Goal: Task Accomplishment & Management: Manage account settings

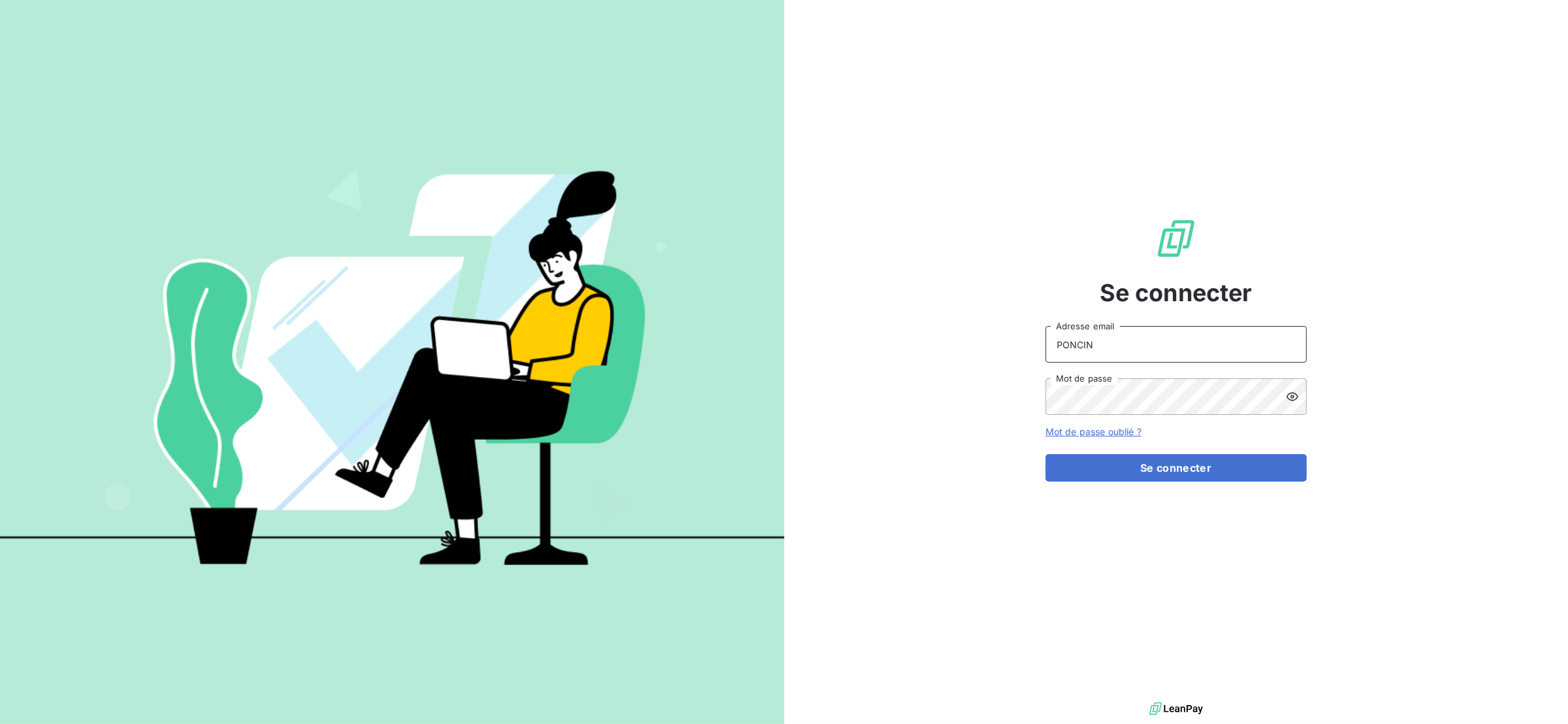
drag, startPoint x: 1118, startPoint y: 339, endPoint x: 897, endPoint y: 320, distance: 221.8
click at [897, 320] on div "Se connecter PONCIN Adresse email Mot de passe Mot de passe oublié ? Se connect…" at bounding box center [1177, 349] width 784 height 699
type input "[EMAIL_ADDRESS][DOMAIN_NAME]"
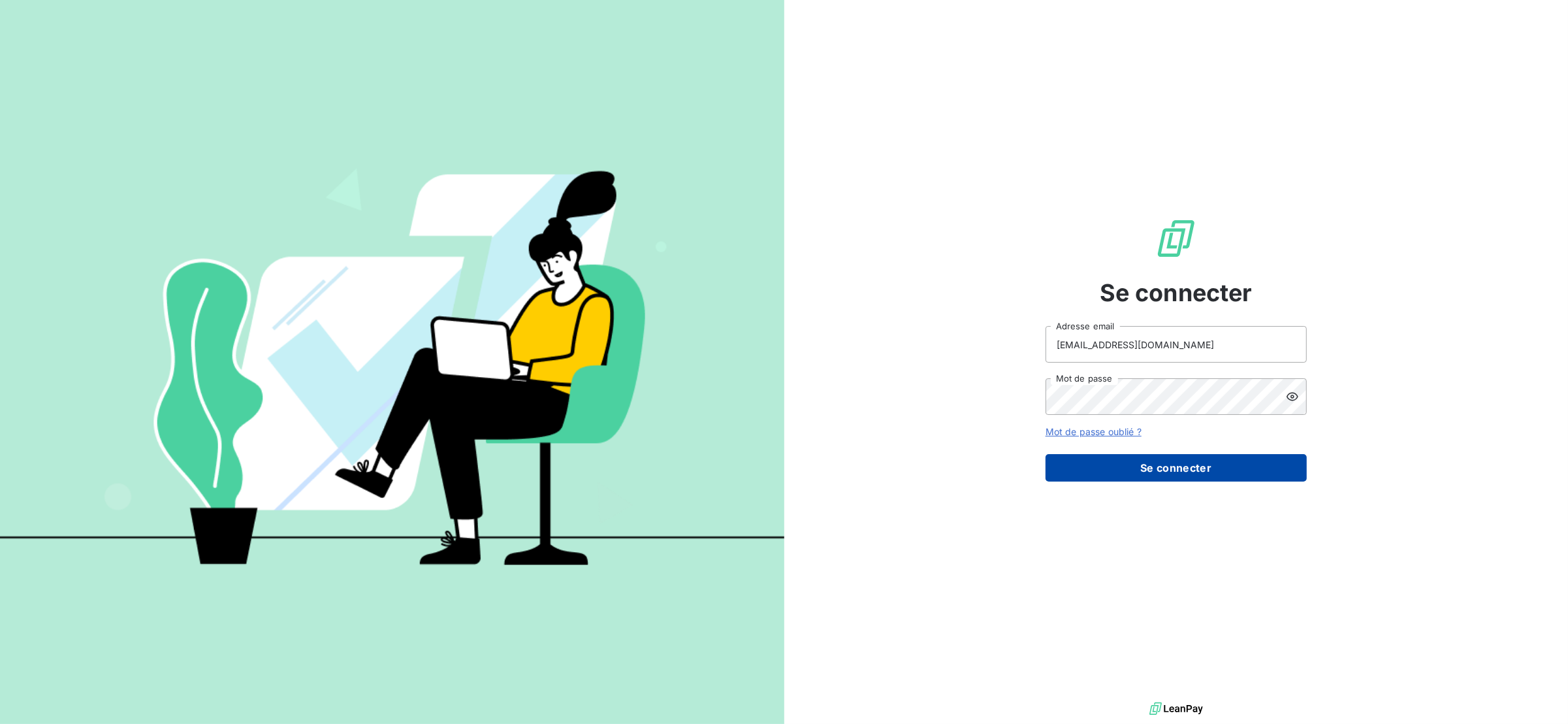
click at [1109, 457] on button "Se connecter" at bounding box center [1177, 468] width 261 height 28
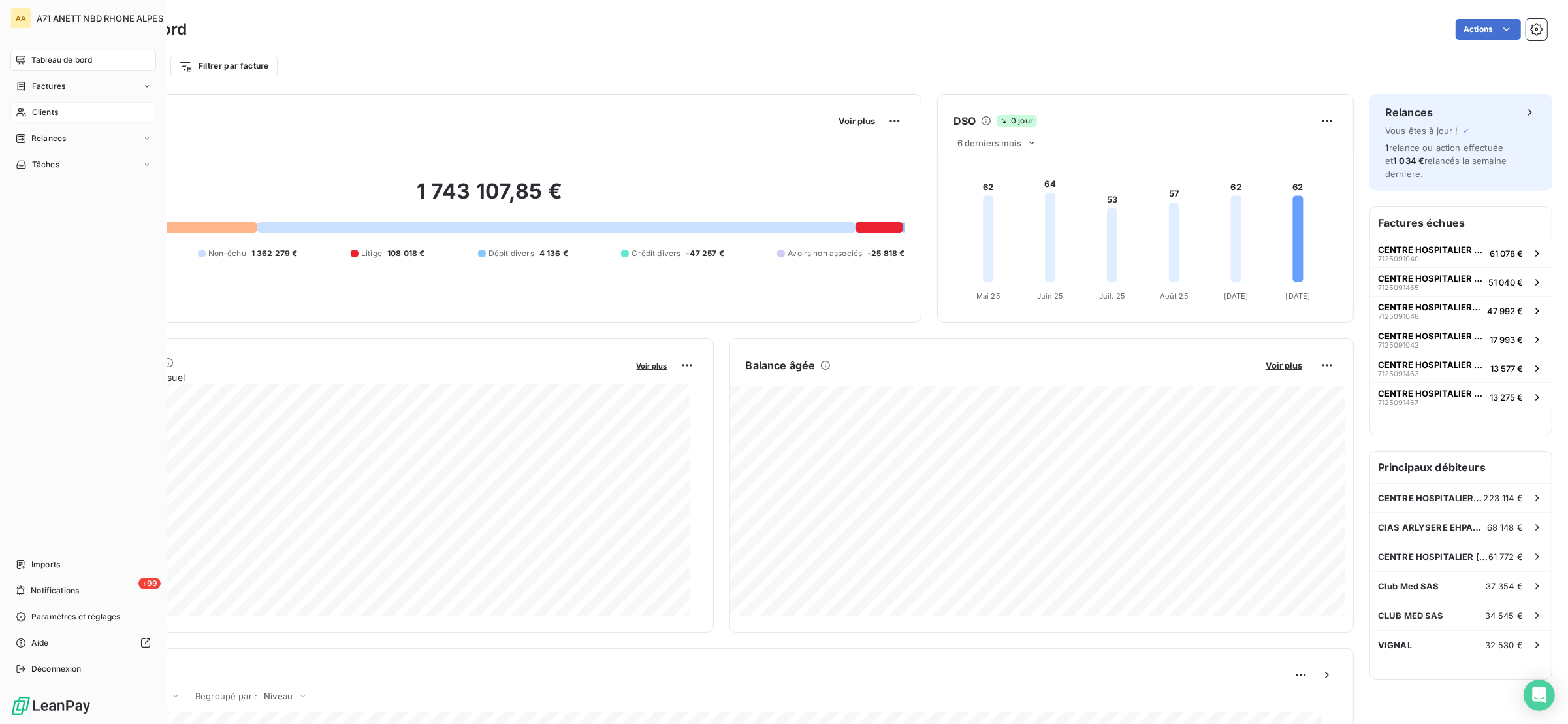
click at [32, 118] on div "Clients" at bounding box center [83, 112] width 145 height 21
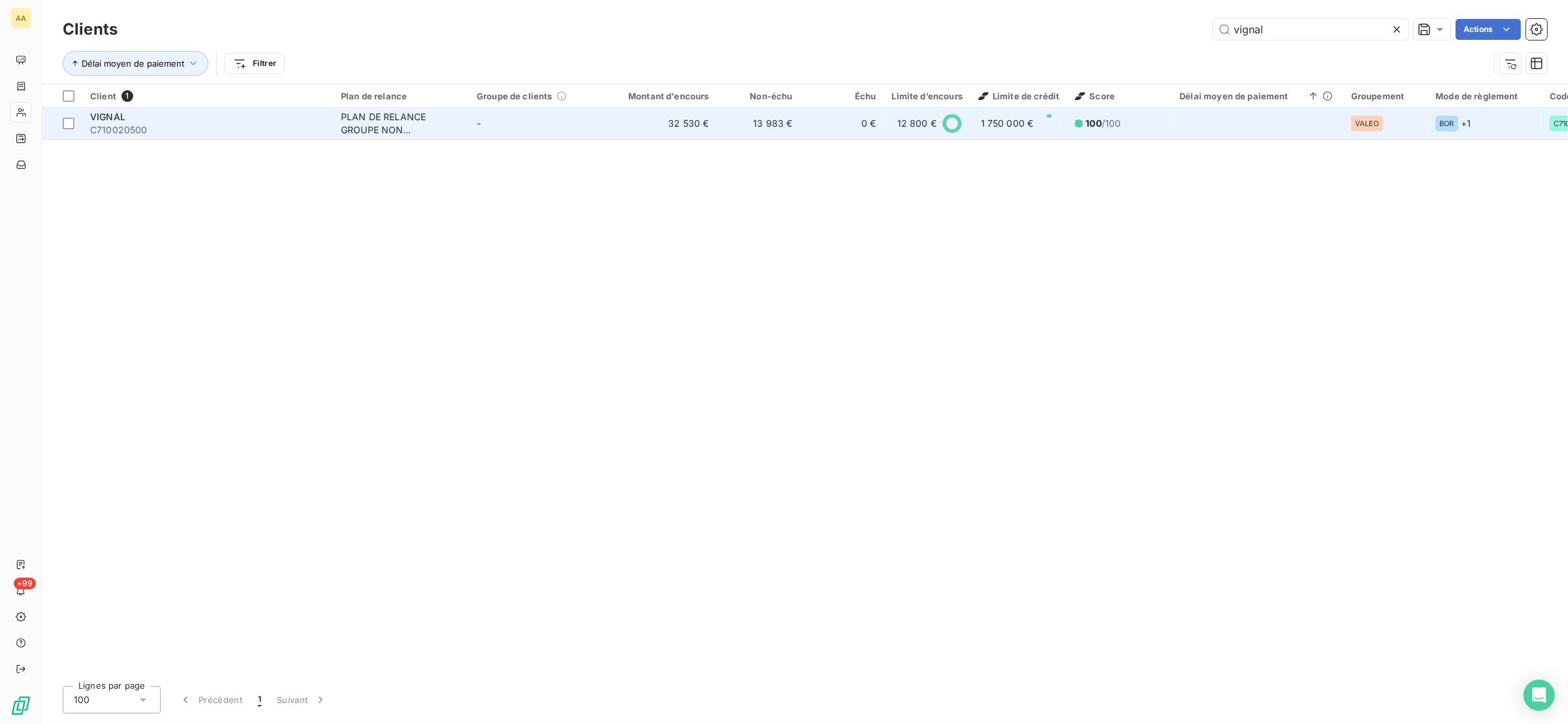
type input "vignal"
click at [546, 132] on td "-" at bounding box center [537, 123] width 136 height 31
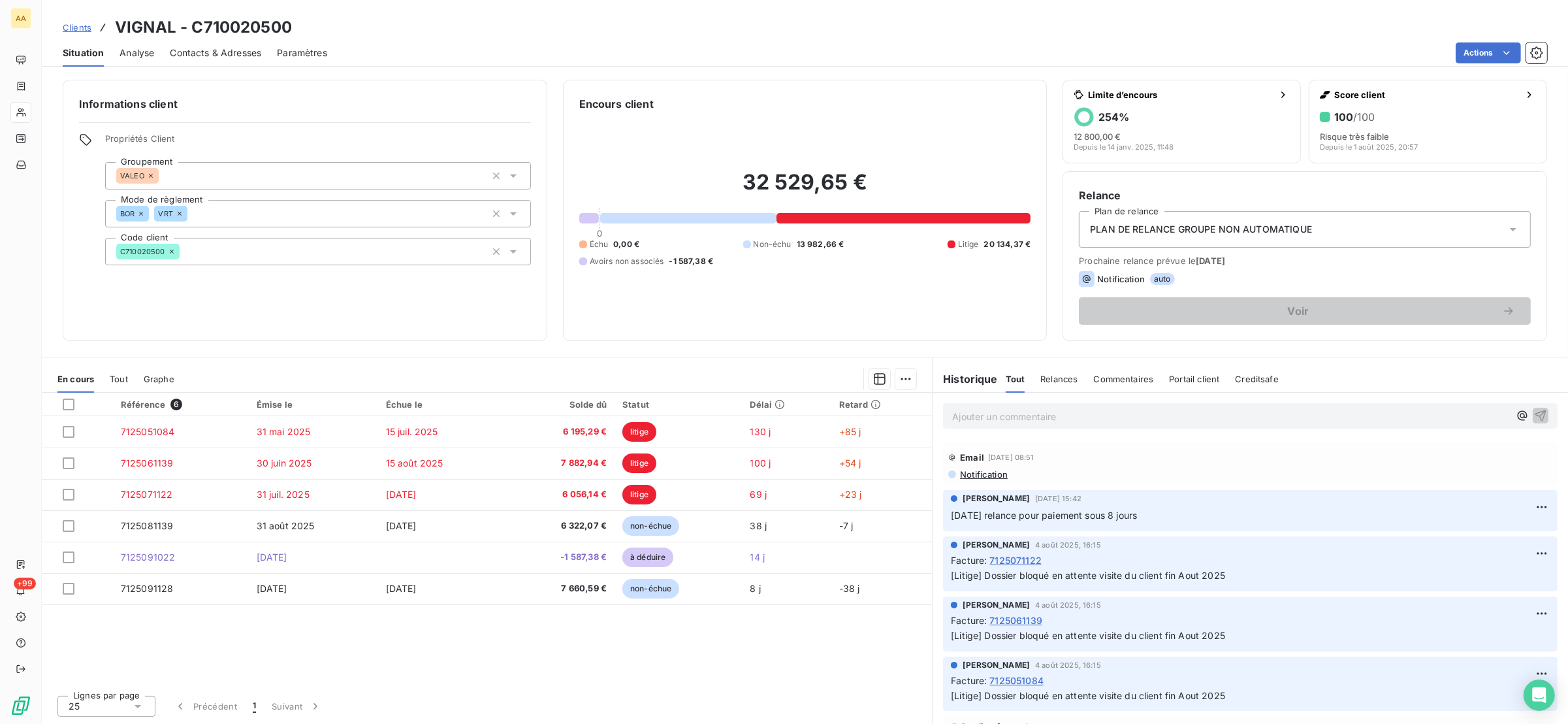
click at [995, 475] on span "Notification" at bounding box center [983, 474] width 49 height 10
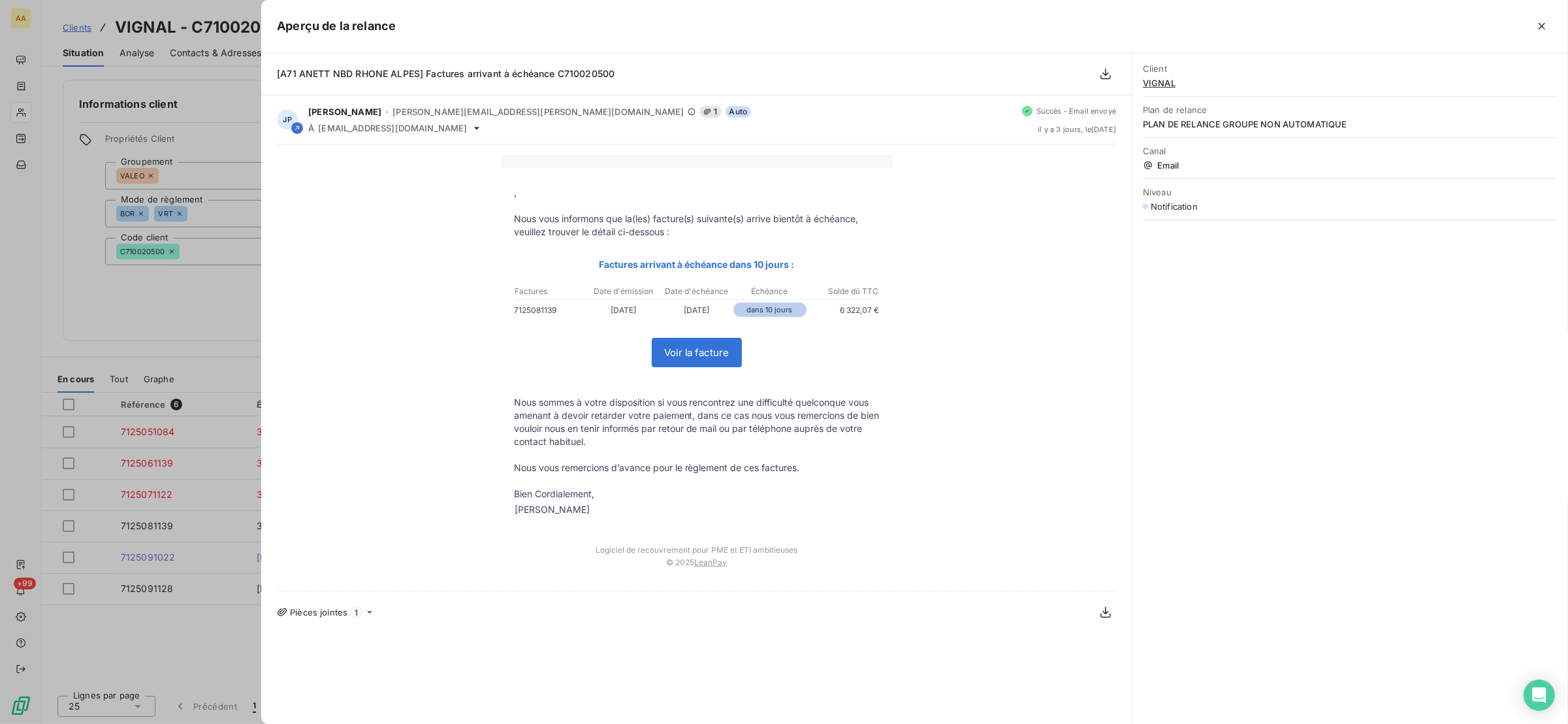
click at [149, 319] on div at bounding box center [784, 362] width 1568 height 724
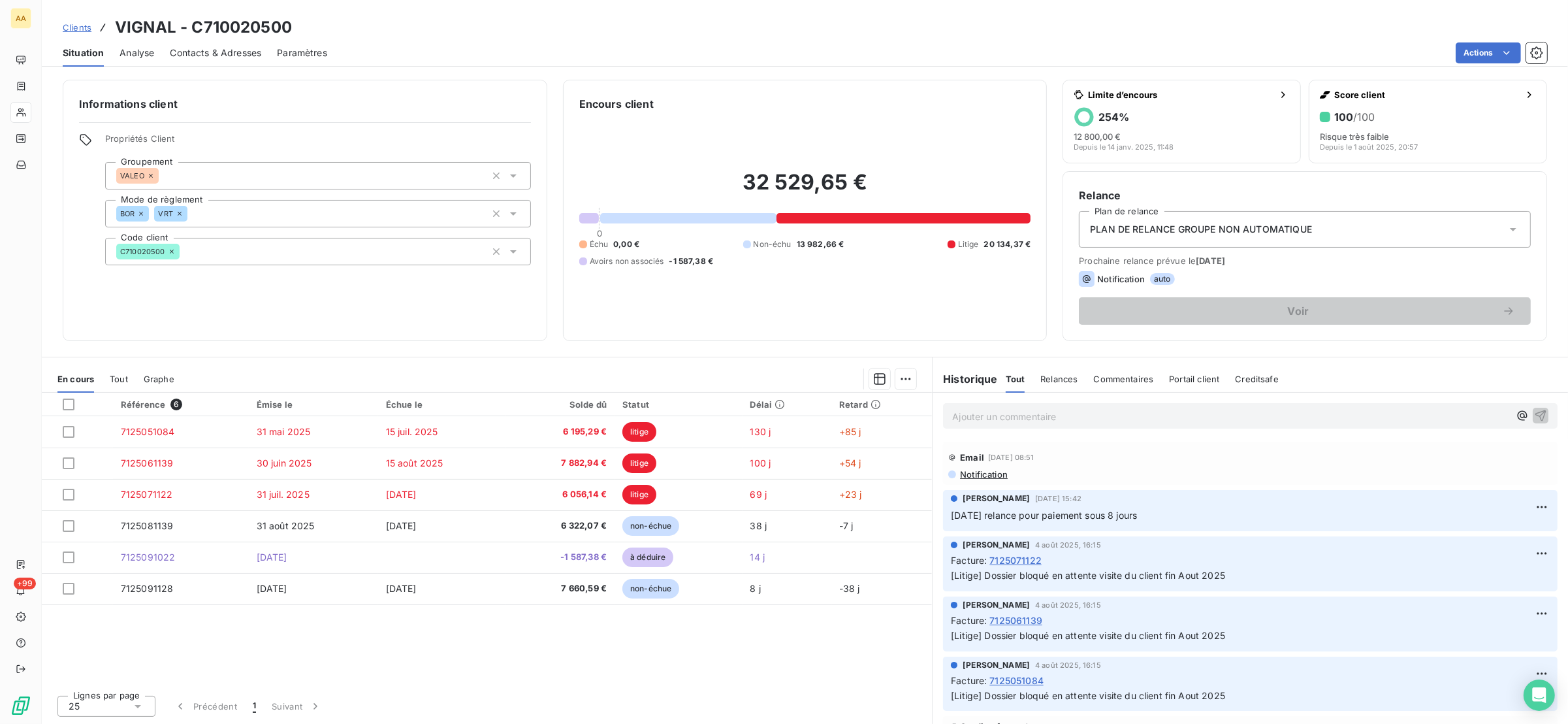
click at [1539, 50] on html "AA +99 Clients VIGNAL - C710020500 Situation Analyse Contacts & Adresses Paramè…" at bounding box center [784, 362] width 1568 height 724
click at [1539, 50] on icon "button" at bounding box center [1537, 53] width 13 height 13
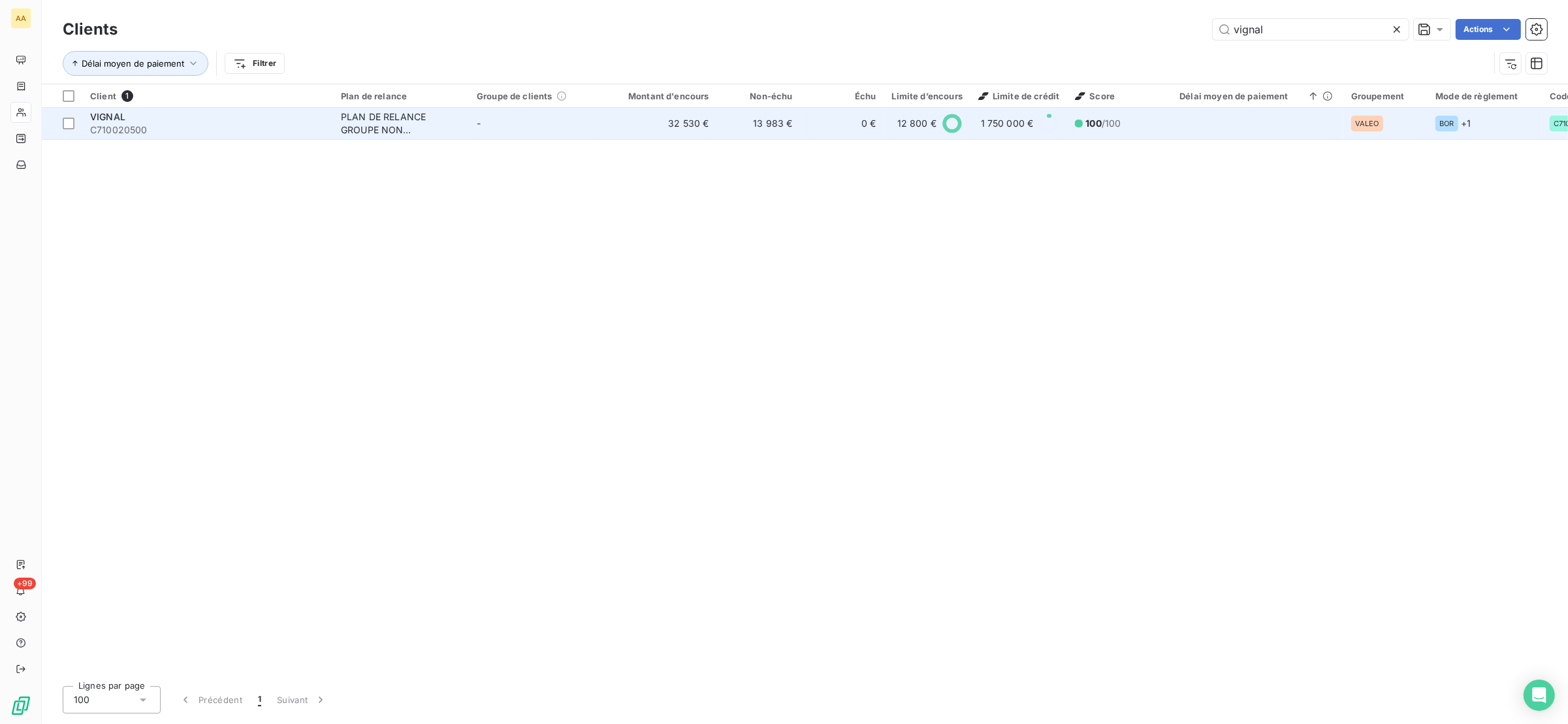
click at [218, 116] on div "VIGNAL" at bounding box center [207, 117] width 235 height 13
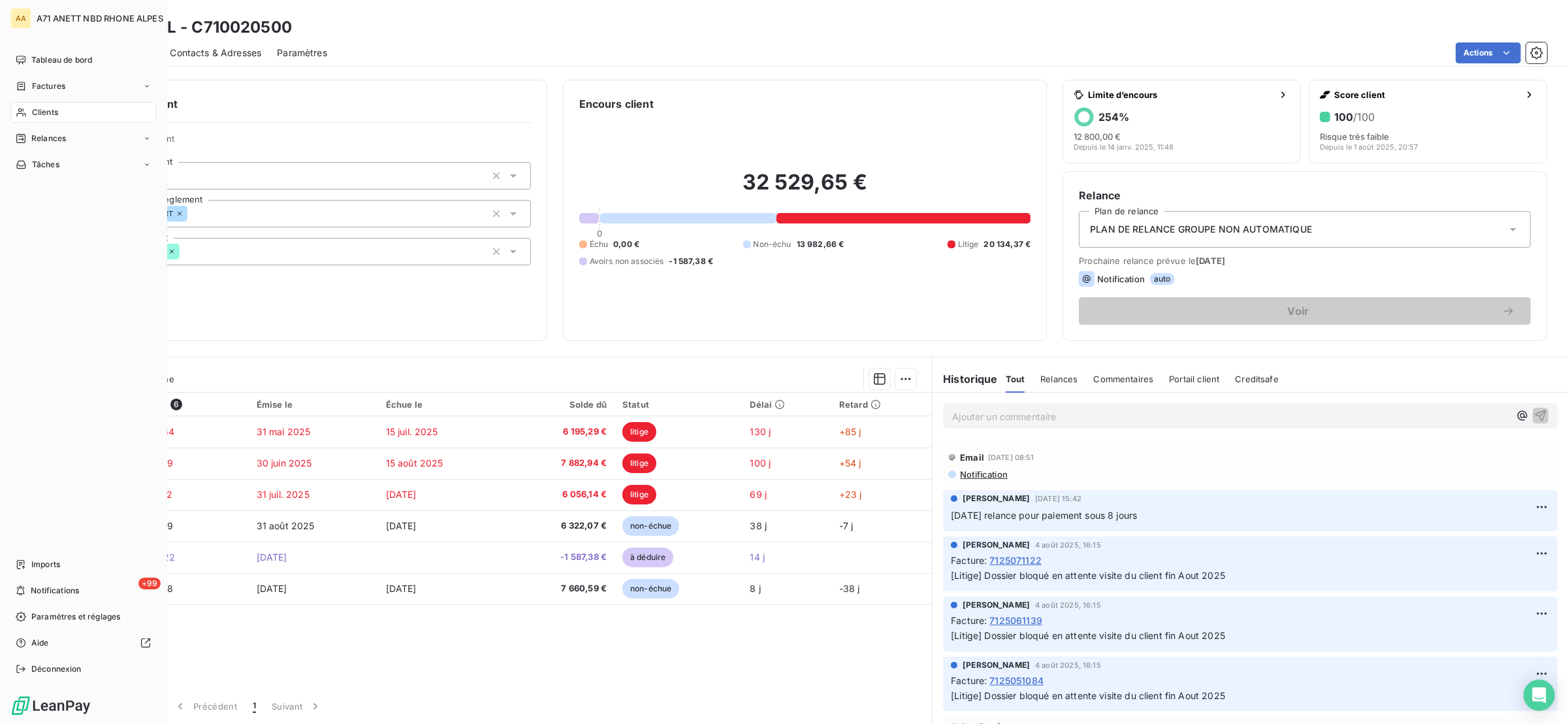
click at [40, 104] on div "Clients" at bounding box center [83, 112] width 145 height 21
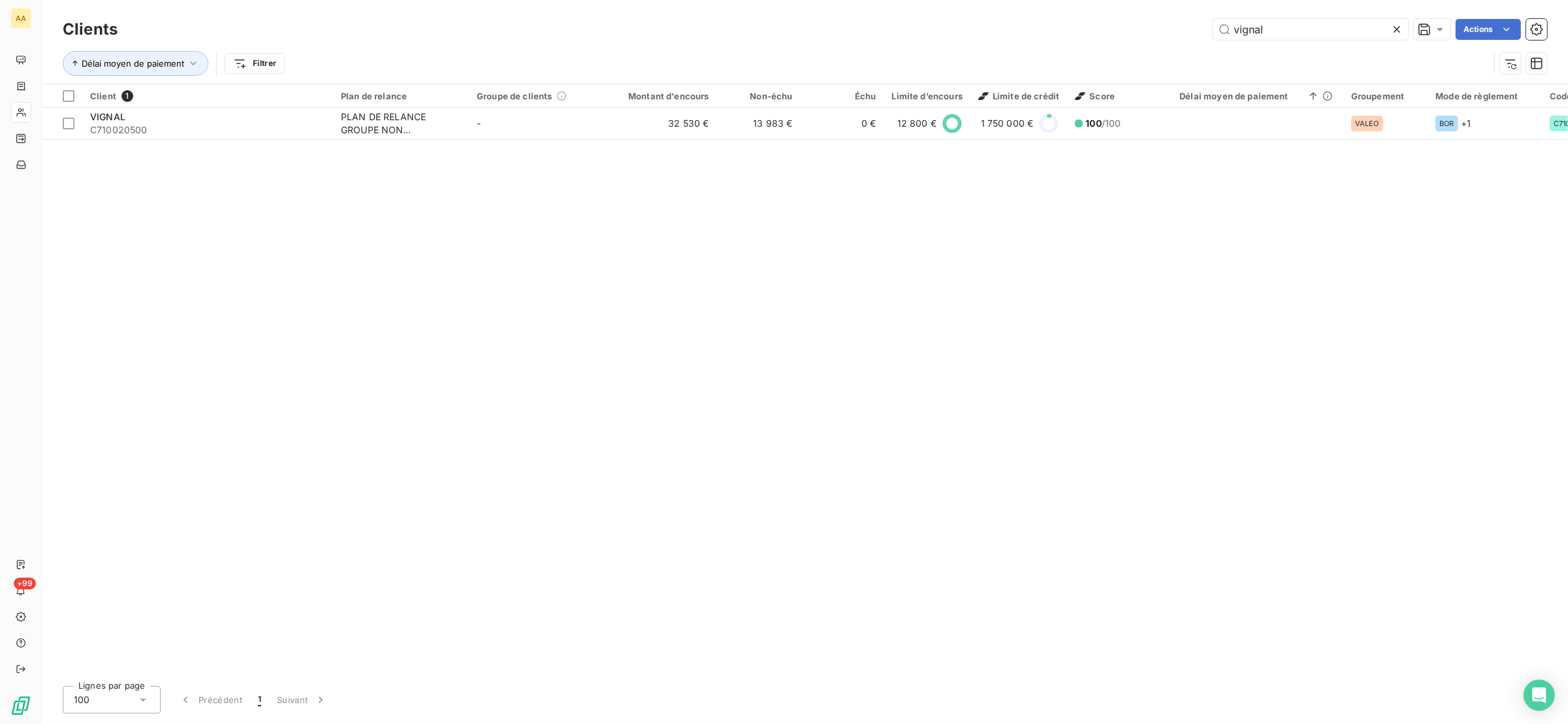
drag, startPoint x: 1285, startPoint y: 25, endPoint x: 1085, endPoint y: 42, distance: 200.7
click at [1085, 42] on div "Clients vignal Actions Délai moyen de paiement Filtrer" at bounding box center [805, 49] width 1485 height 68
type input "706"
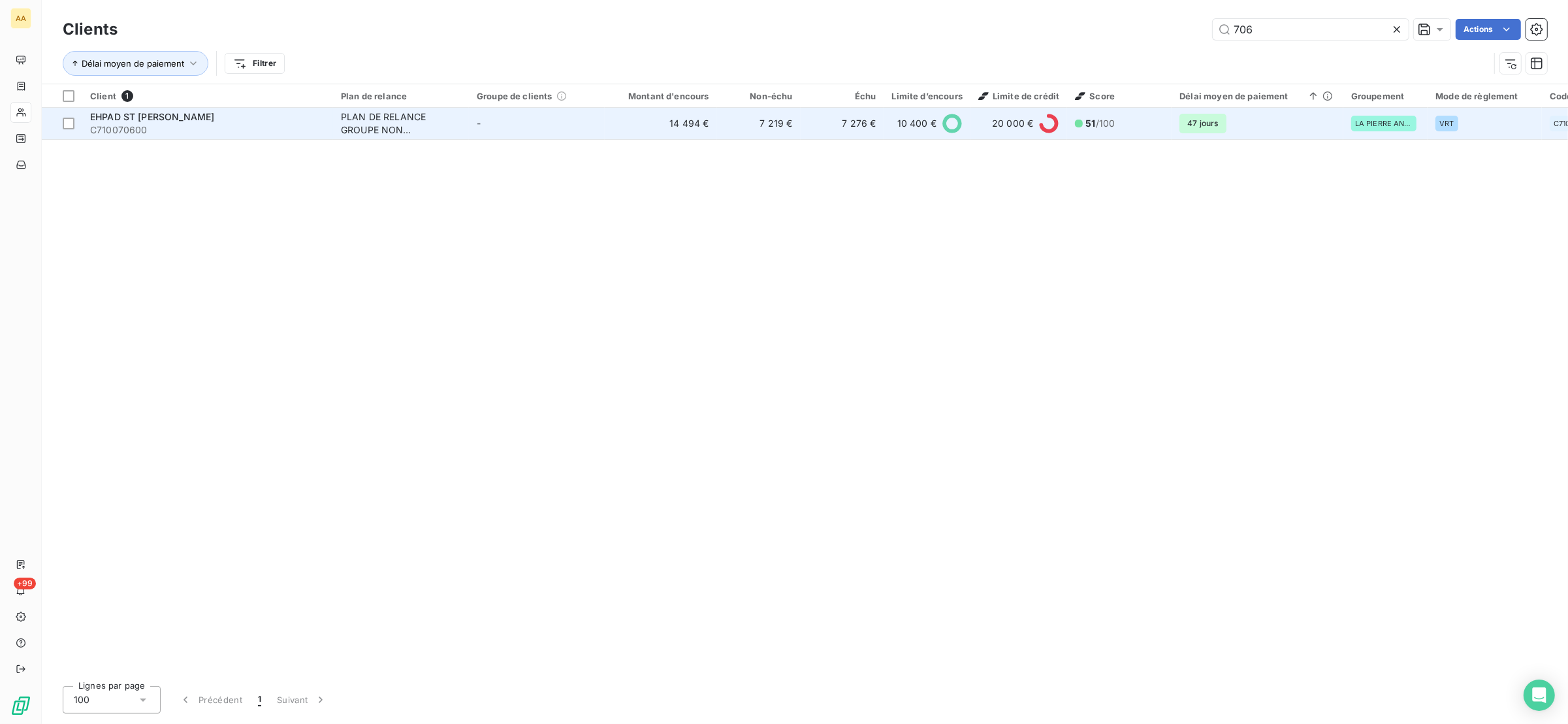
click at [570, 116] on td "-" at bounding box center [537, 123] width 136 height 31
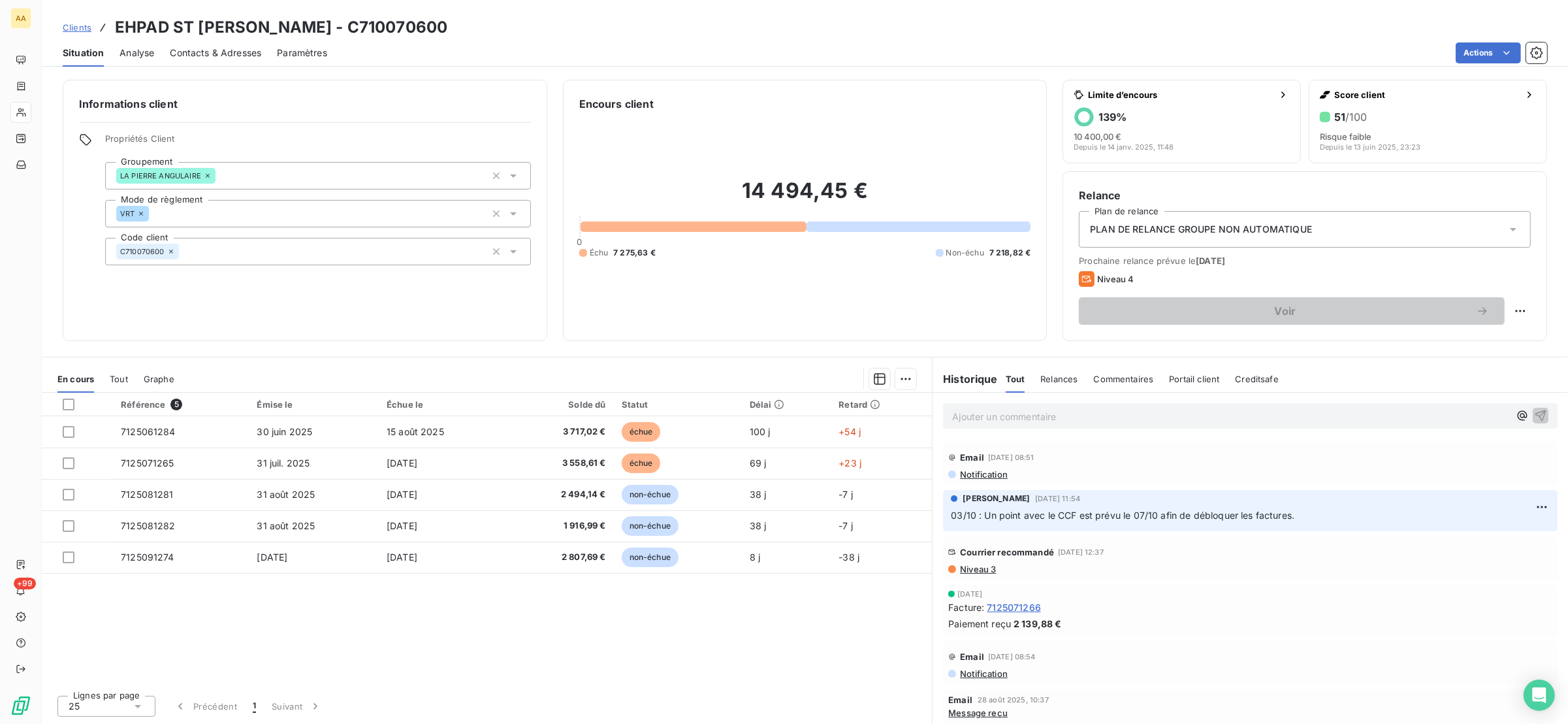
click at [122, 380] on span "Tout" at bounding box center [118, 378] width 18 height 10
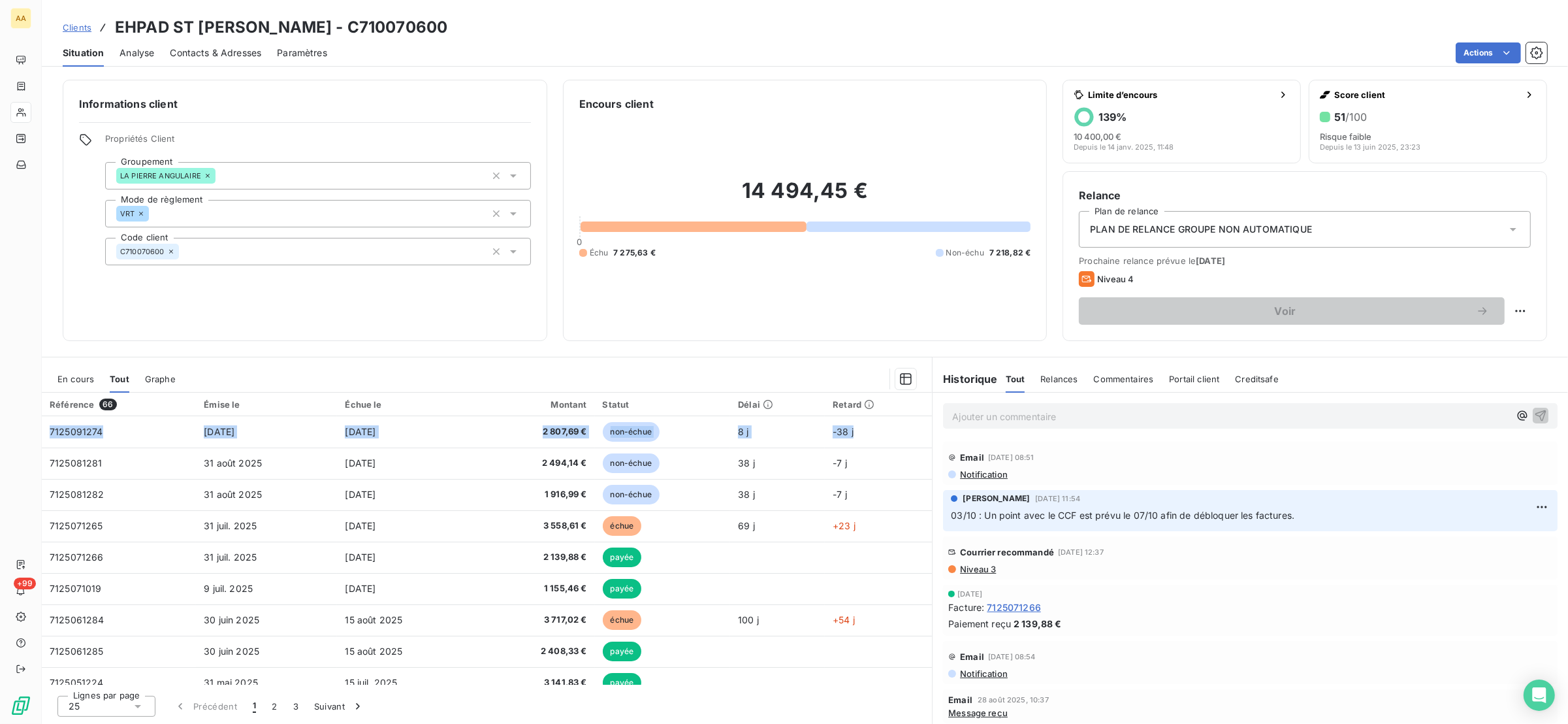
drag, startPoint x: 926, startPoint y: 435, endPoint x: 928, endPoint y: 449, distance: 14.1
click at [928, 449] on div "Référence 66 Émise le Échue le Montant Statut Délai Retard 7125091274 [DATE] [D…" at bounding box center [486, 538] width 890 height 292
click at [955, 344] on div "Informations client Propriétés Client Groupement LA PIERRE ANGULAIRE Mode de rè…" at bounding box center [805, 397] width 1526 height 652
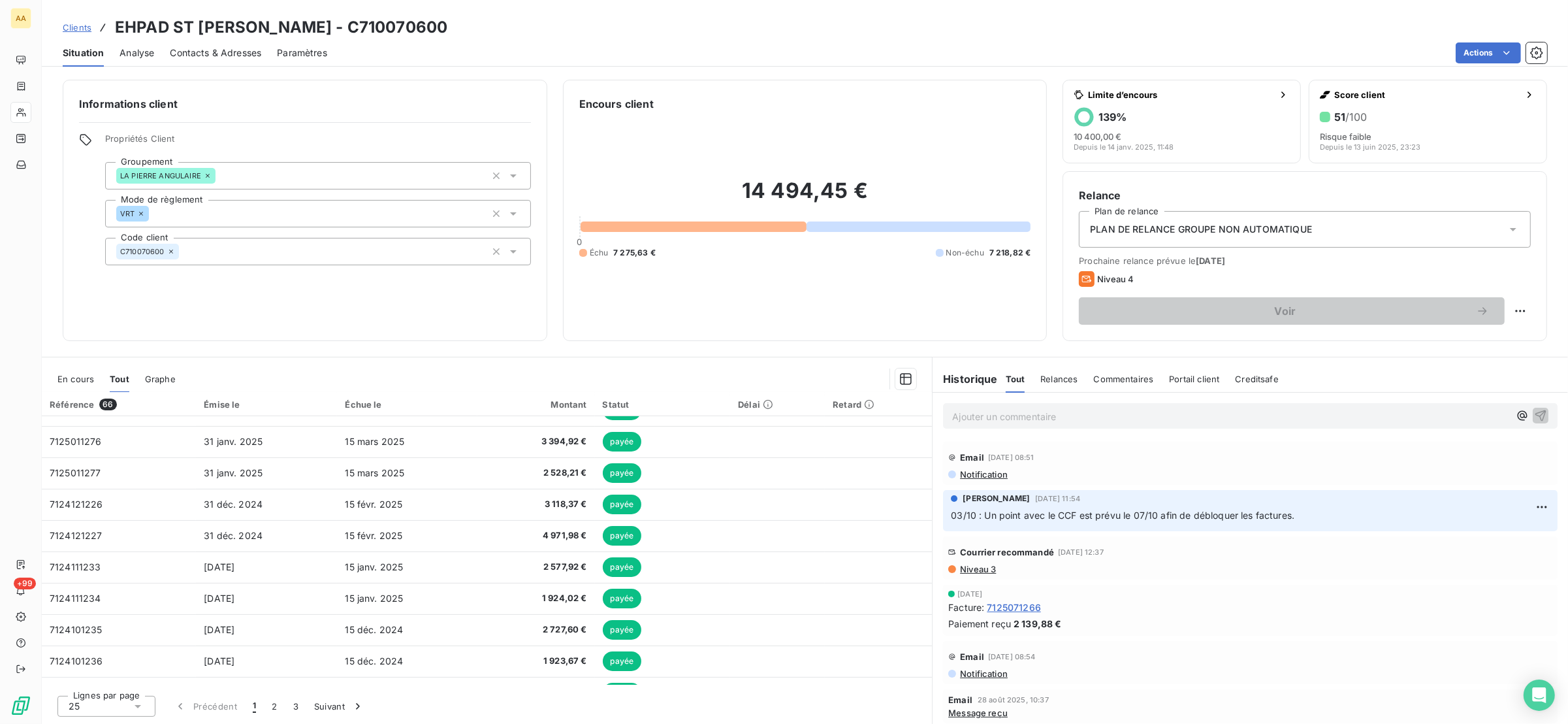
scroll to position [515, 0]
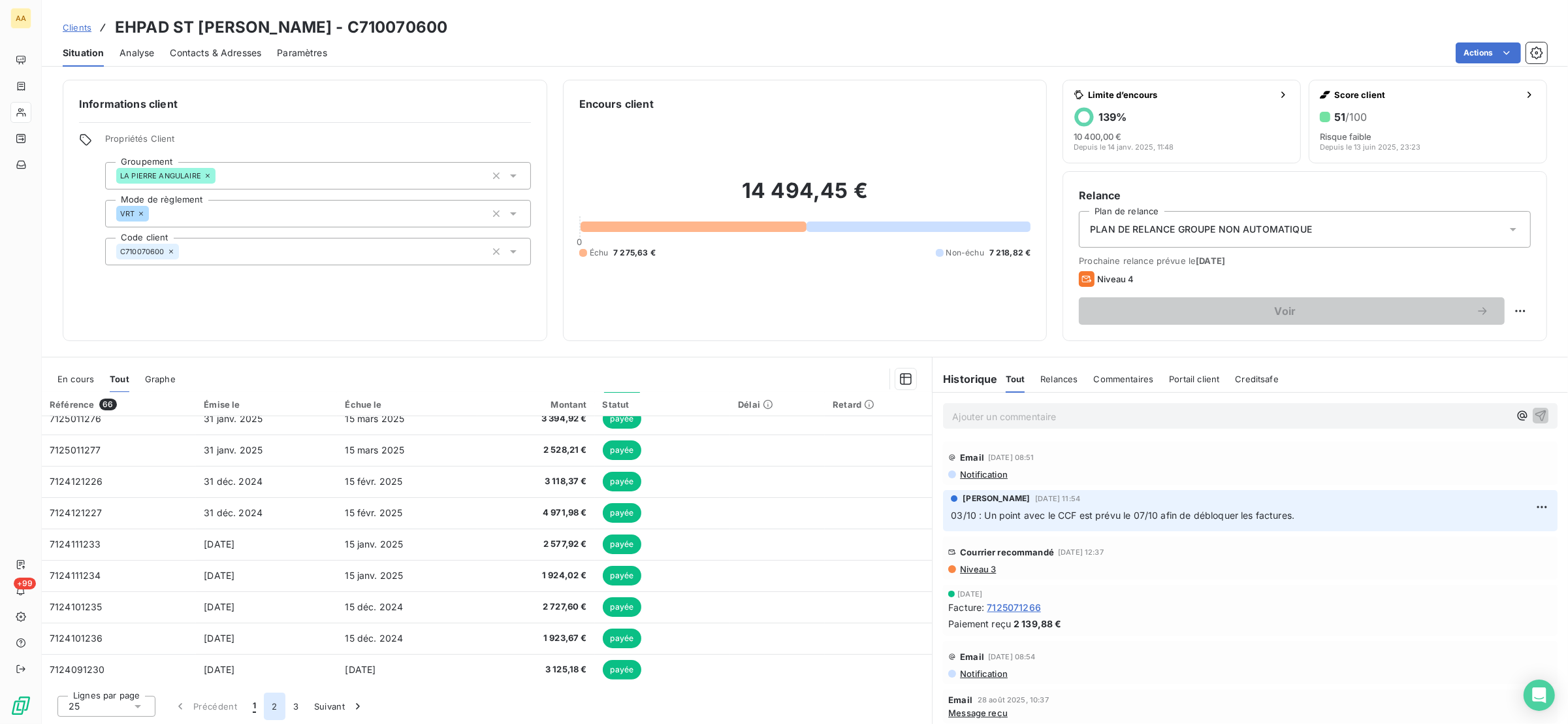
click at [275, 715] on button "2" at bounding box center [274, 706] width 21 height 28
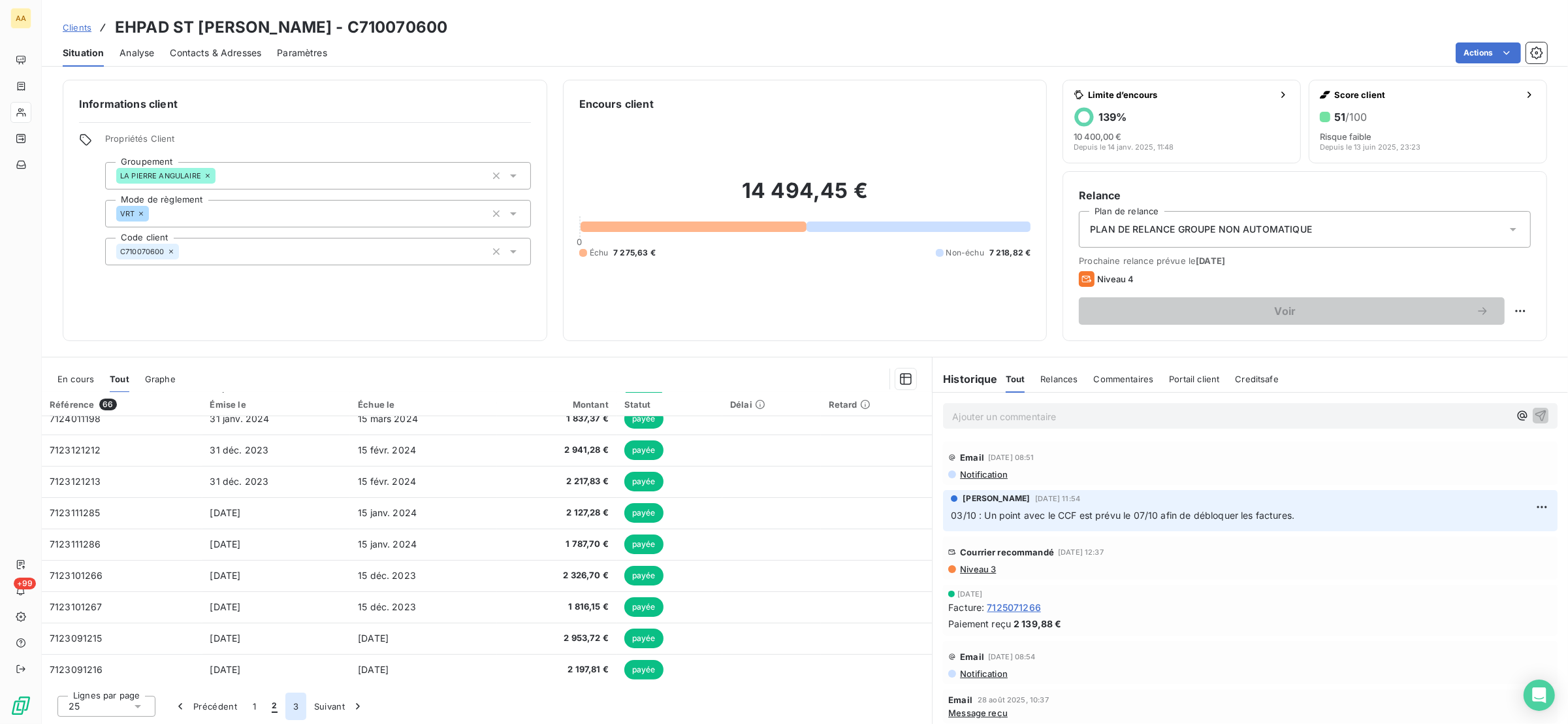
click at [299, 701] on button "3" at bounding box center [296, 706] width 21 height 28
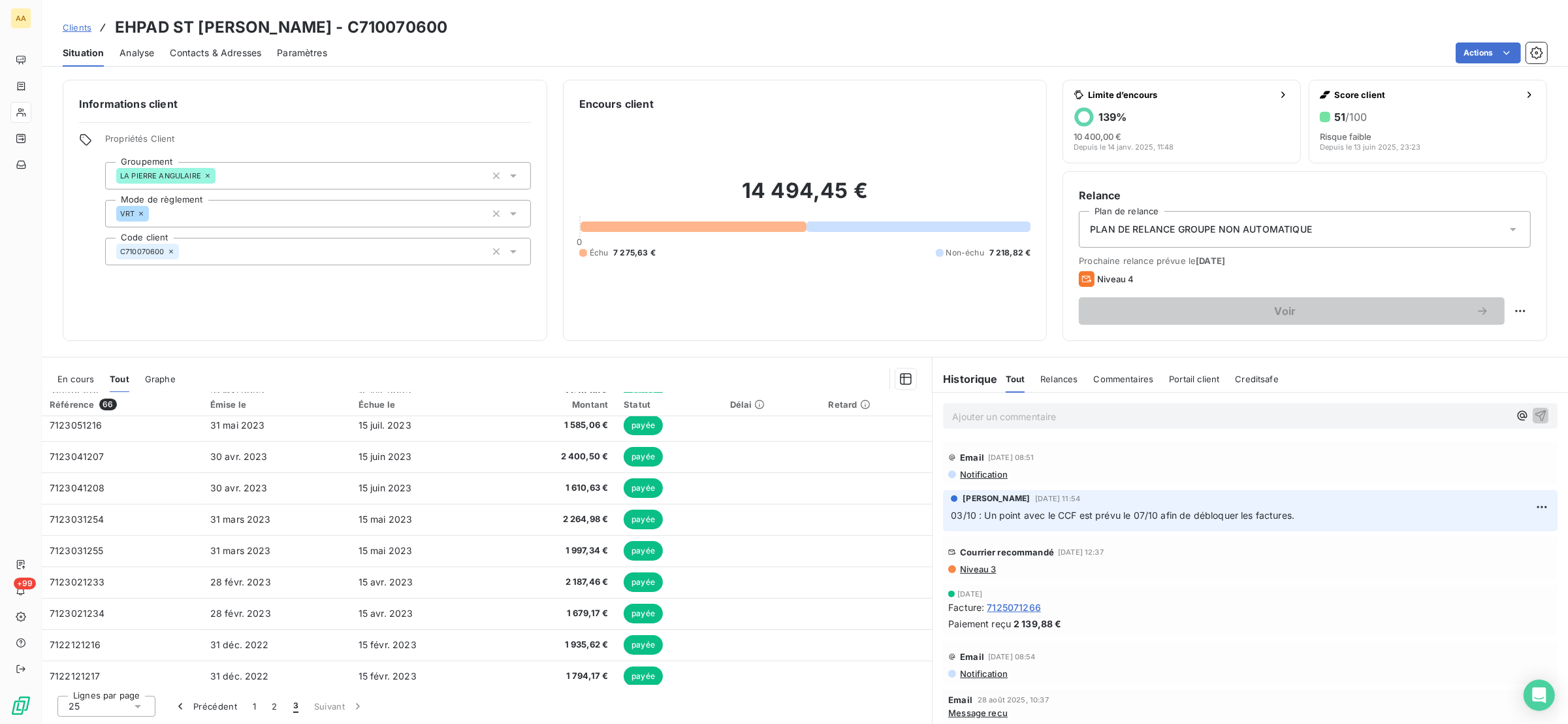
scroll to position [233, 0]
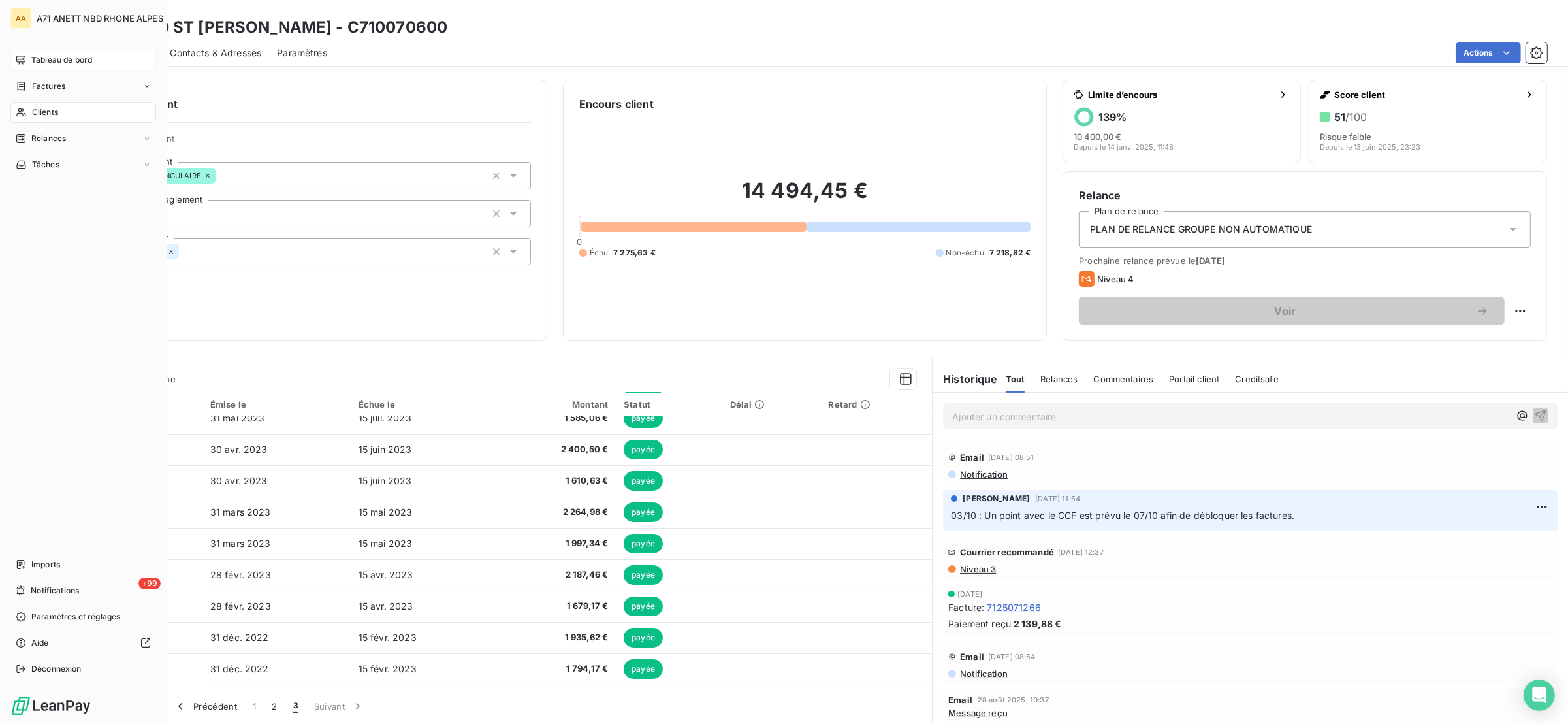
click at [42, 56] on span "Tableau de bord" at bounding box center [61, 60] width 61 height 12
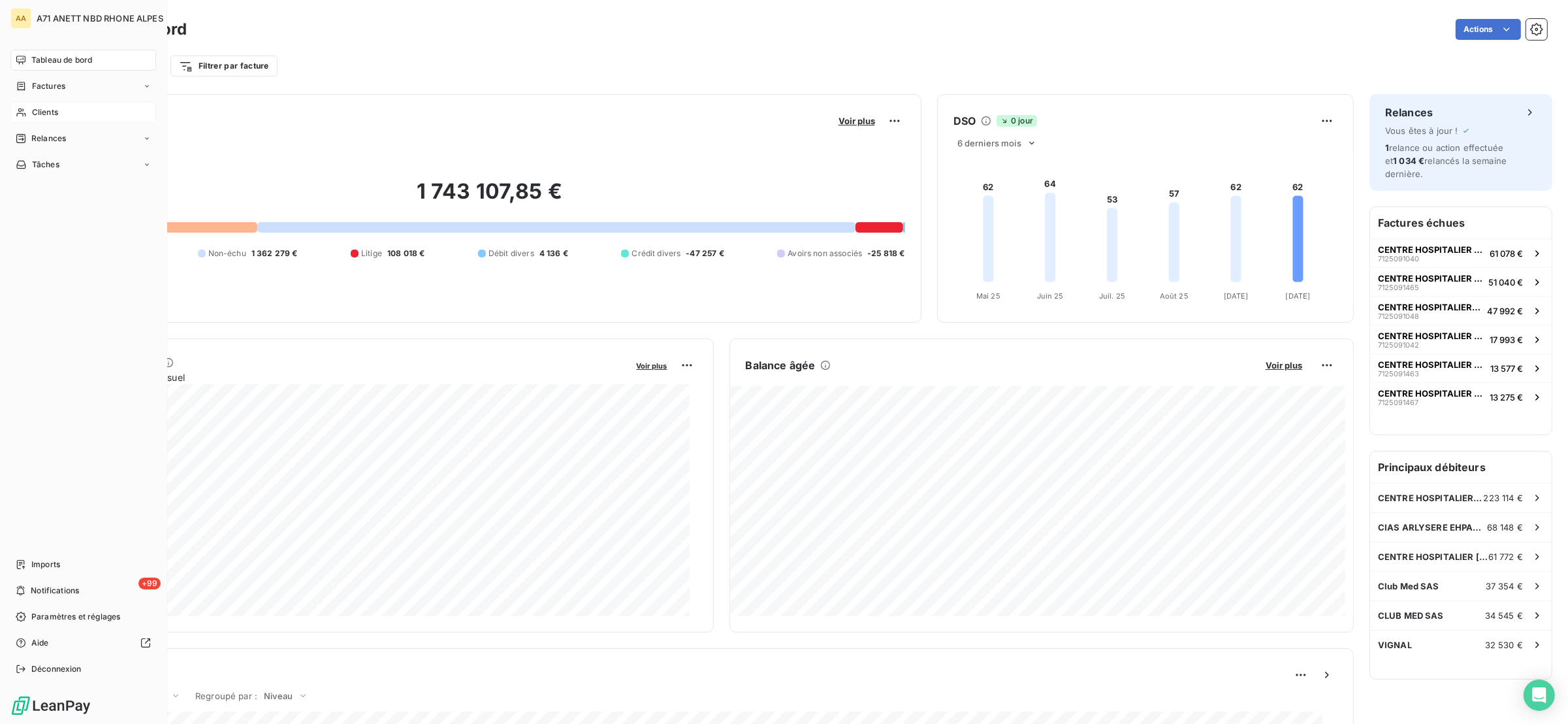
click at [34, 109] on span "Clients" at bounding box center [45, 113] width 26 height 12
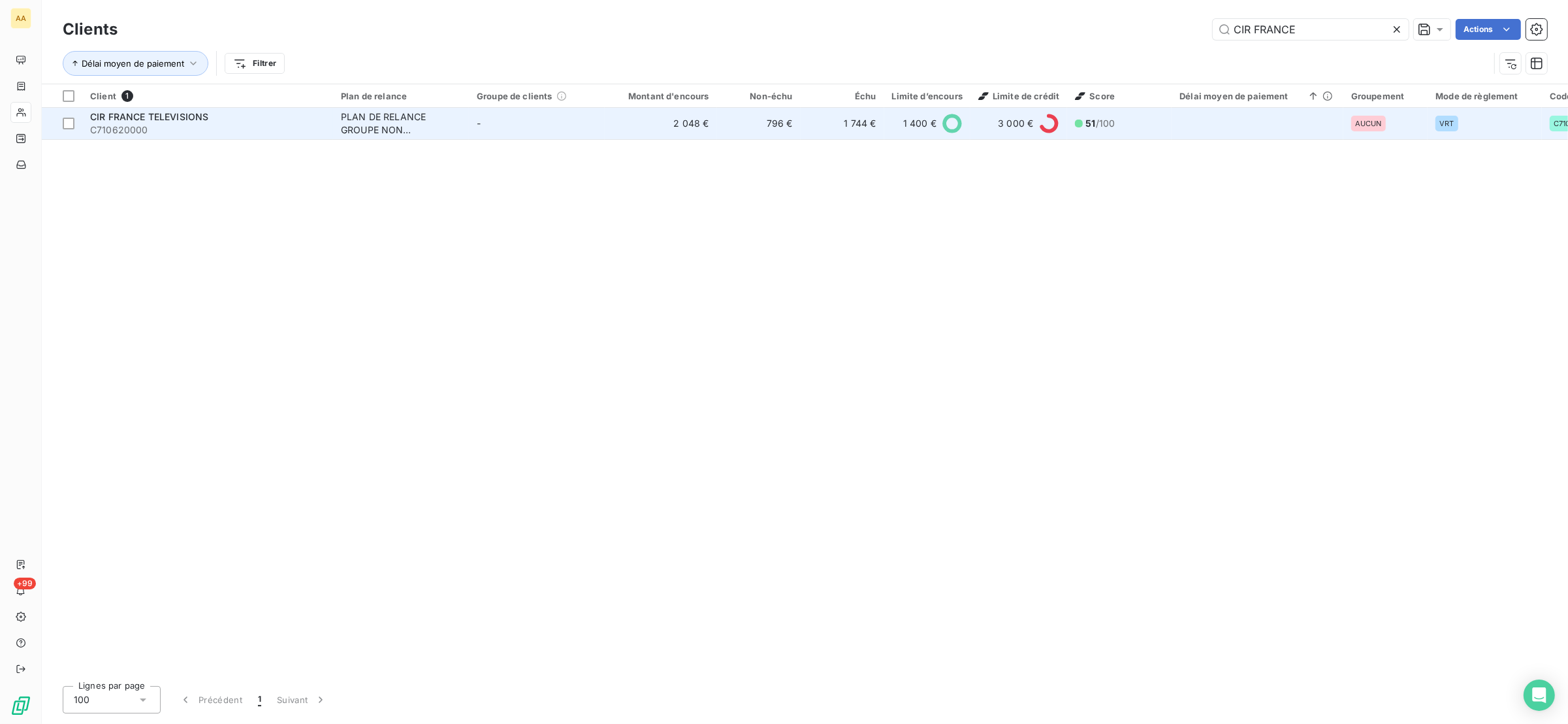
type input "CIR FRANCE"
click at [451, 129] on div "PLAN DE RELANCE GROUPE NON AUTOMATIQUE" at bounding box center [401, 123] width 121 height 26
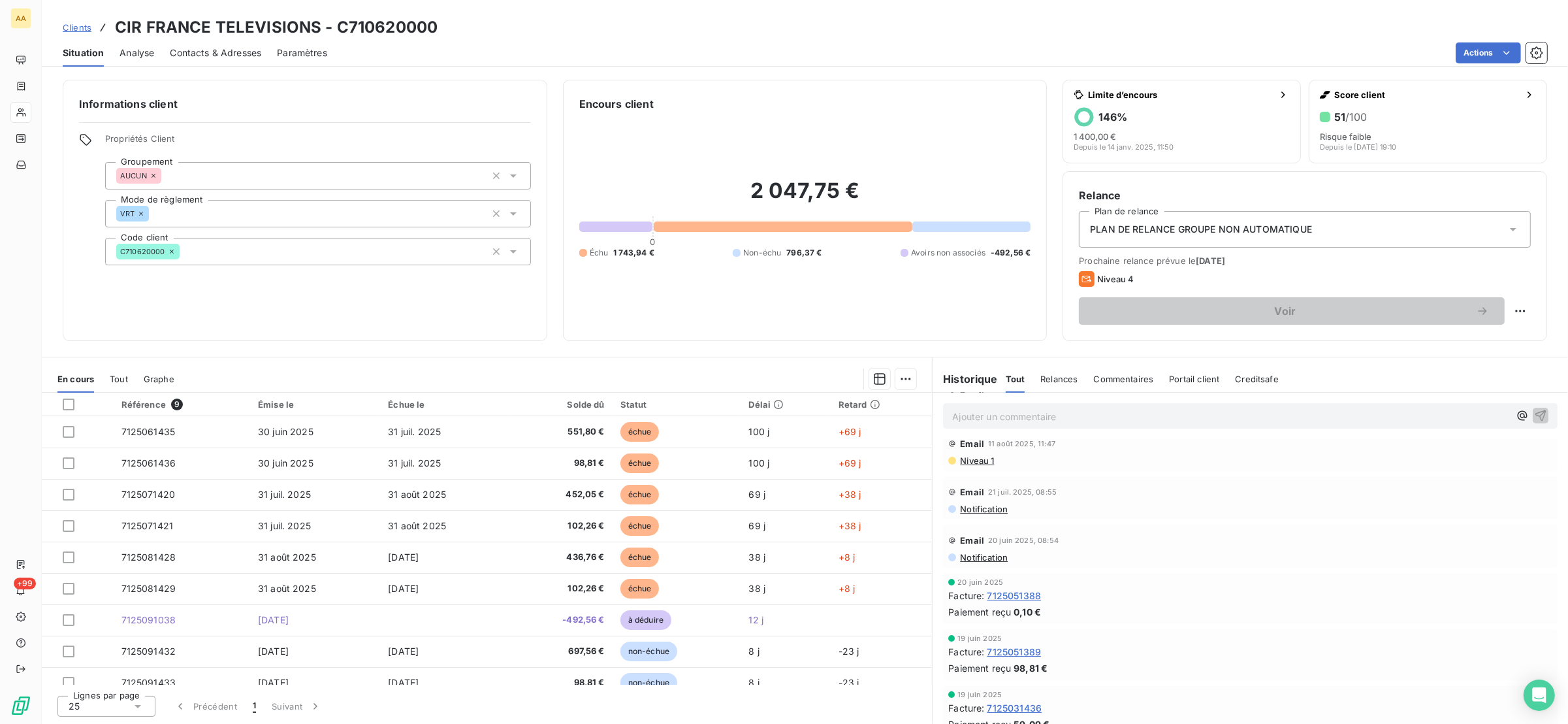
scroll to position [218, 0]
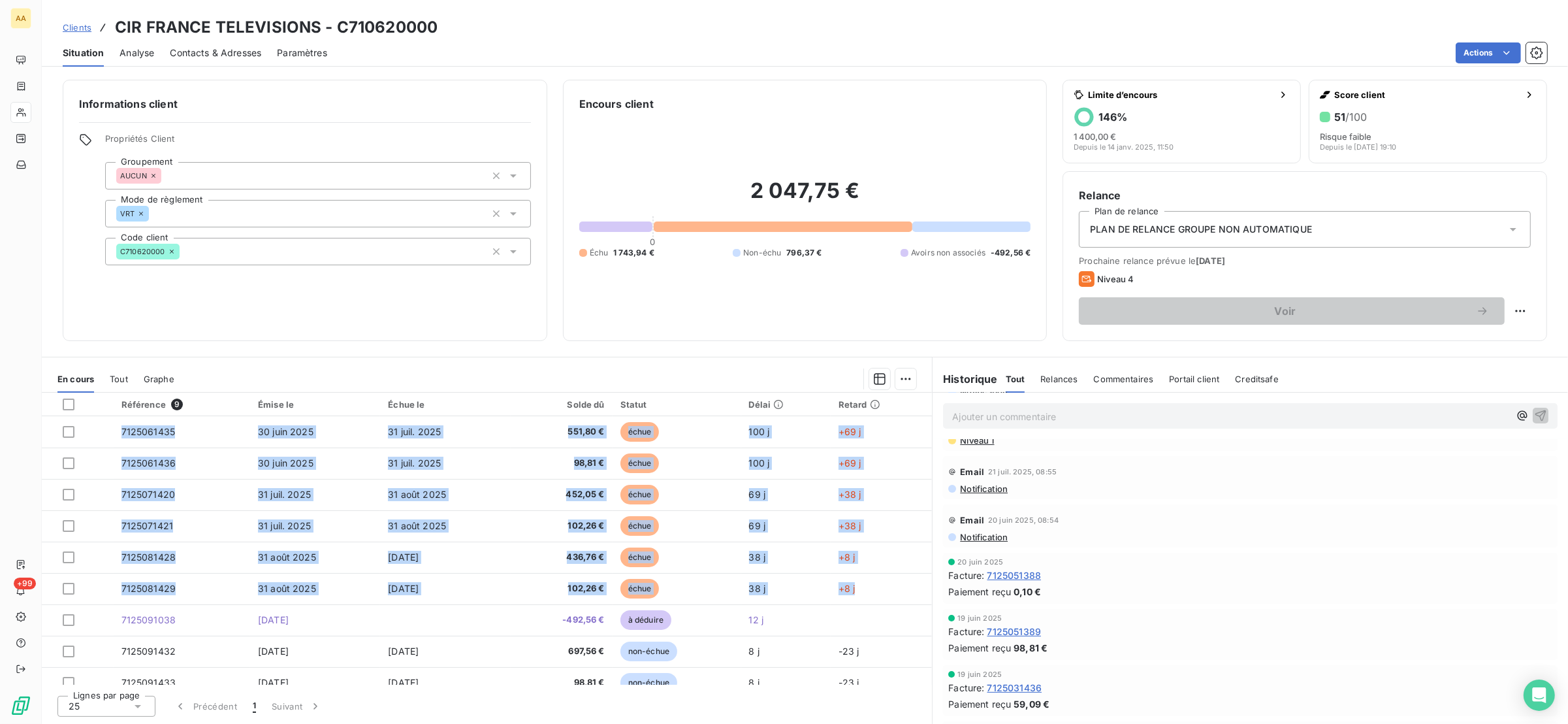
click at [927, 603] on div "Référence 9 Émise le Échue le Solde dû Statut Délai Retard 7125061435 30 juin 2…" at bounding box center [486, 538] width 890 height 292
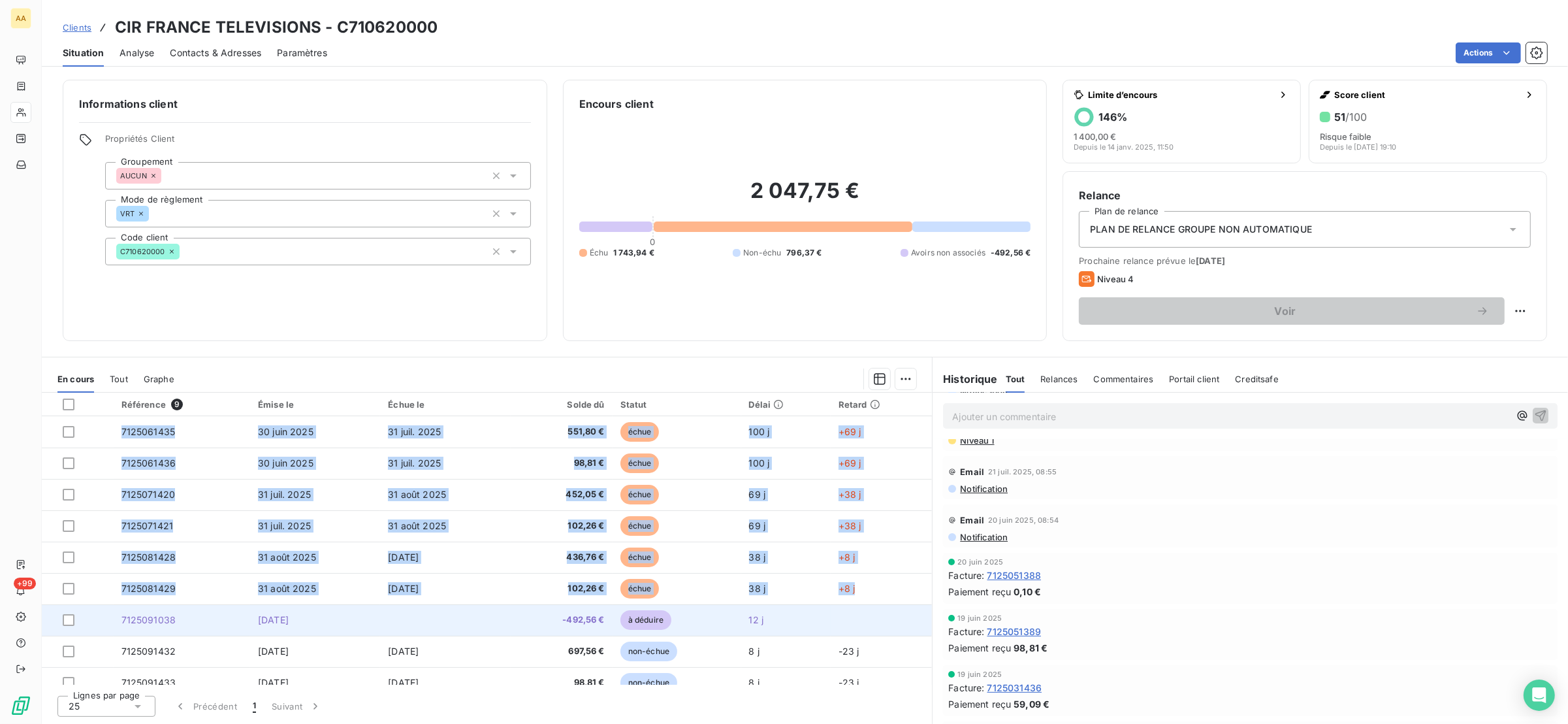
click at [904, 614] on td at bounding box center [881, 620] width 102 height 31
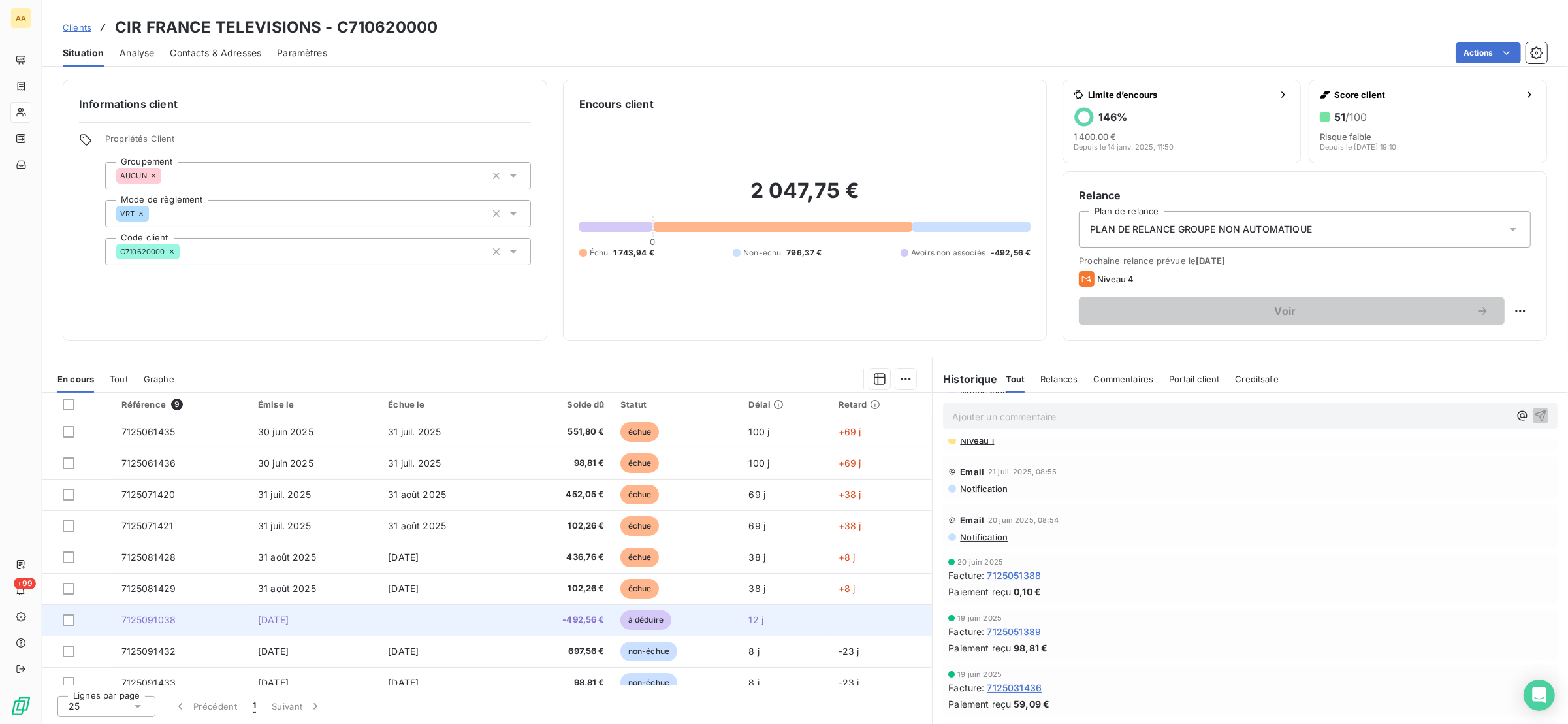
click at [904, 614] on td at bounding box center [881, 620] width 102 height 31
